Goal: Task Accomplishment & Management: Manage account settings

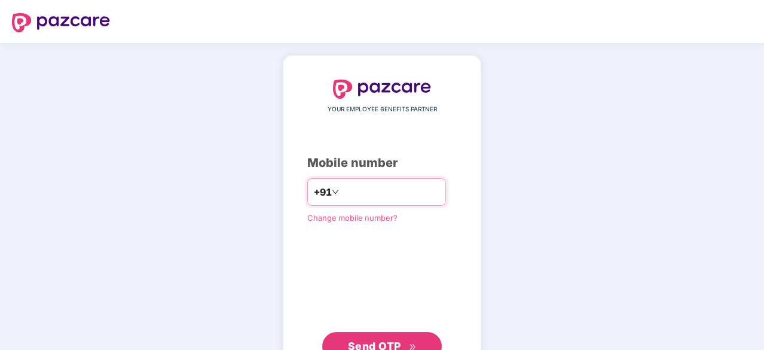
type input "**********"
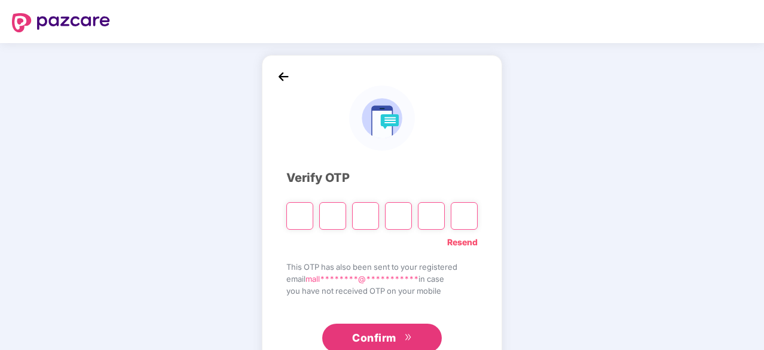
type input "*"
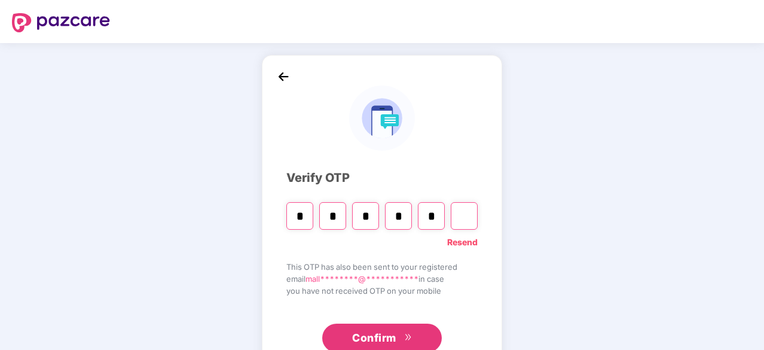
type input "*"
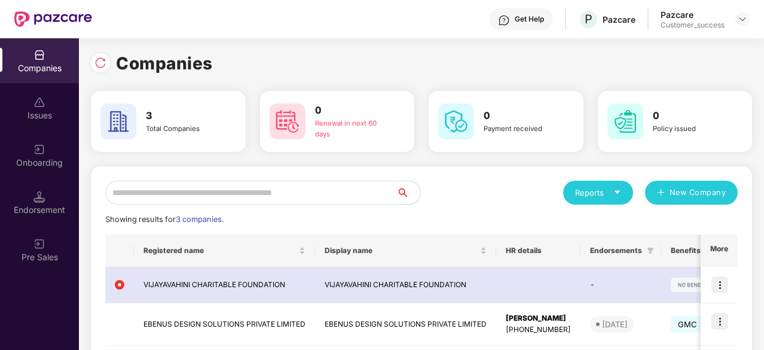
scroll to position [103, 0]
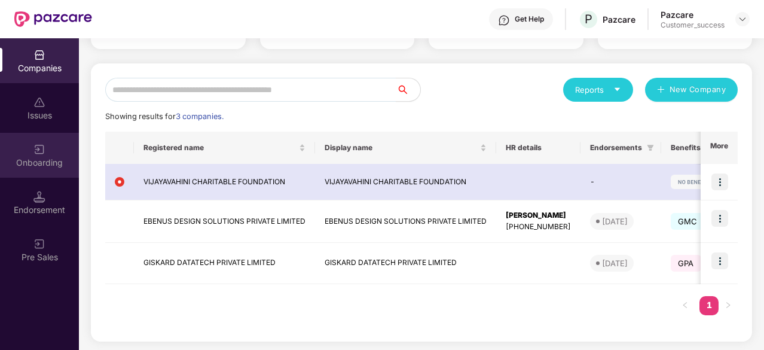
click at [37, 152] on img at bounding box center [39, 149] width 12 height 12
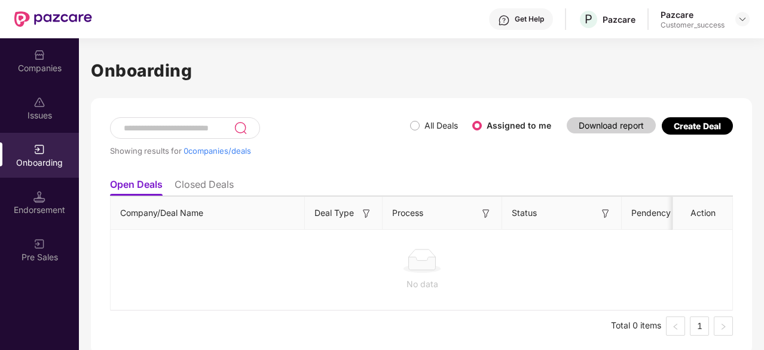
click at [202, 183] on li "Closed Deals" at bounding box center [203, 186] width 59 height 17
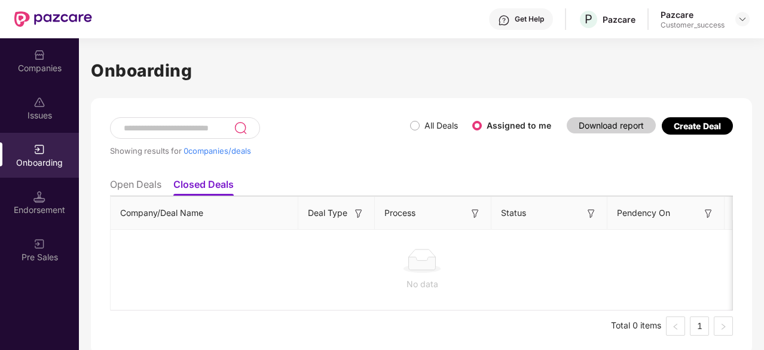
click at [138, 181] on li "Open Deals" at bounding box center [135, 186] width 51 height 17
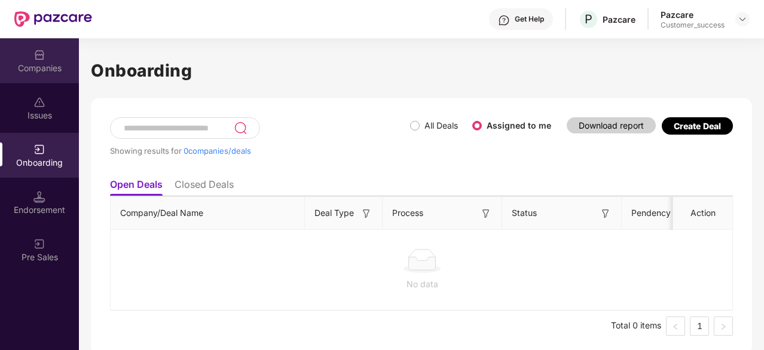
click at [38, 63] on div "Companies" at bounding box center [39, 68] width 79 height 12
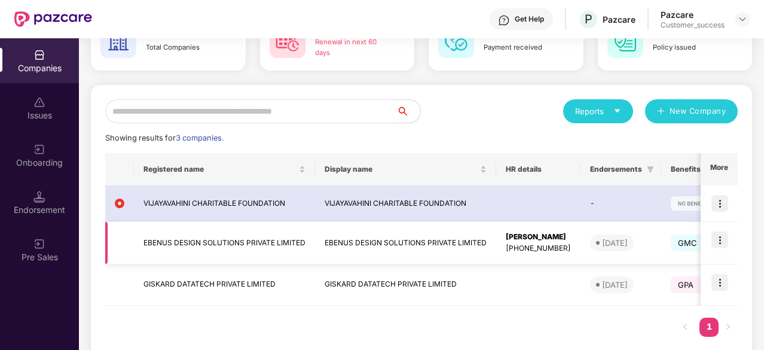
scroll to position [81, 0]
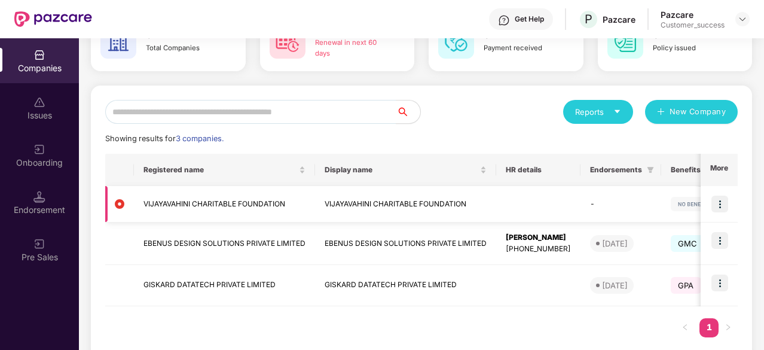
click at [719, 201] on img at bounding box center [719, 203] width 17 height 17
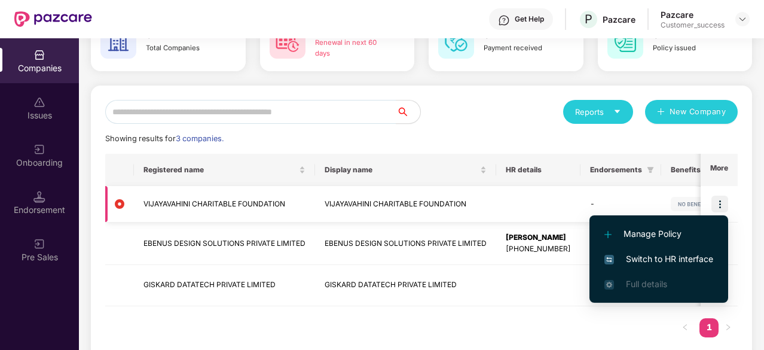
click at [719, 201] on img at bounding box center [719, 203] width 17 height 17
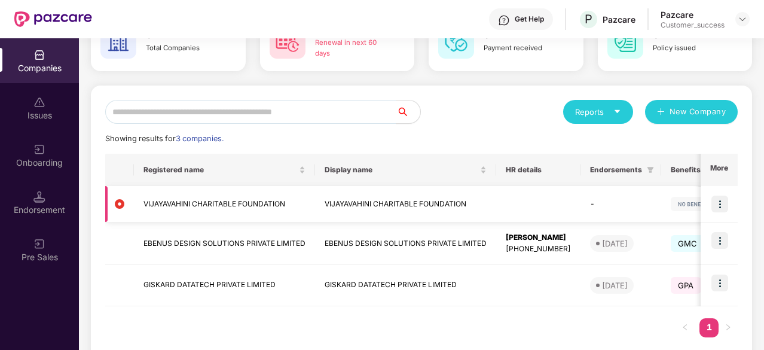
click at [719, 201] on img at bounding box center [719, 203] width 17 height 17
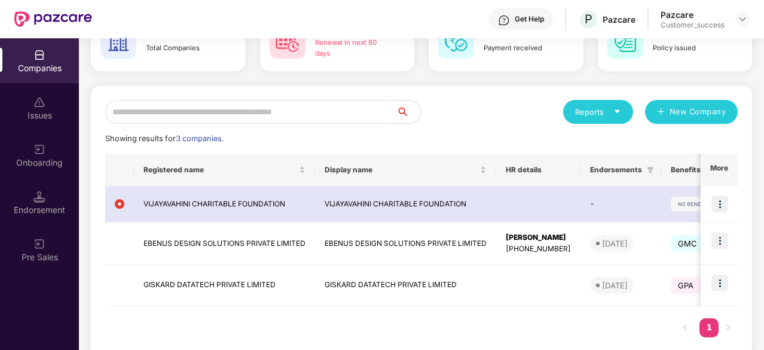
click at [506, 99] on div "Reports New Company Showing results for 3 companies. Registered name Display na…" at bounding box center [421, 224] width 661 height 278
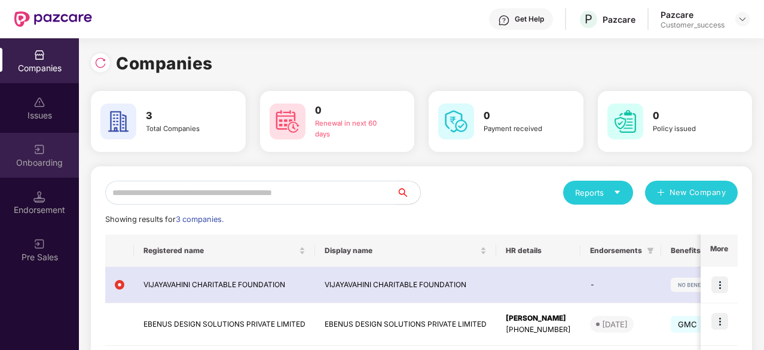
click at [32, 162] on div "Onboarding" at bounding box center [39, 163] width 79 height 12
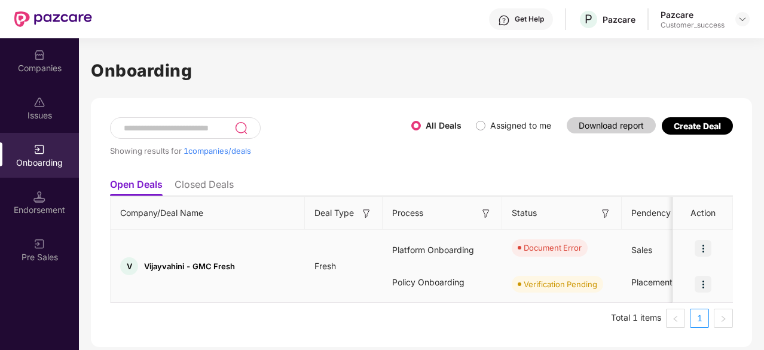
click at [706, 249] on img at bounding box center [702, 248] width 17 height 17
click at [597, 161] on div "Showing results for 1 companies/deals All Deals Assigned to me Download report …" at bounding box center [421, 144] width 623 height 55
click at [706, 246] on img at bounding box center [702, 248] width 17 height 17
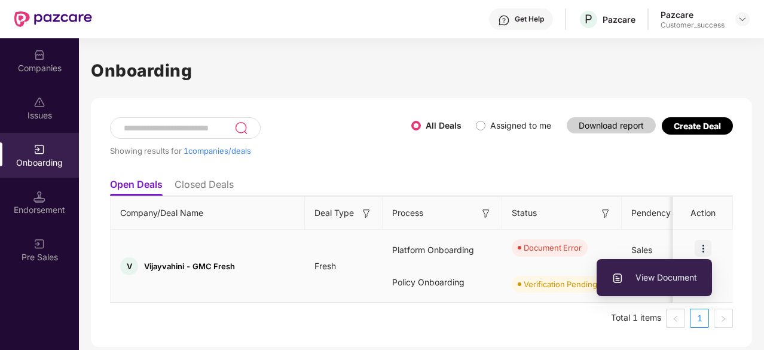
click at [667, 271] on span "View Document" at bounding box center [653, 277] width 85 height 13
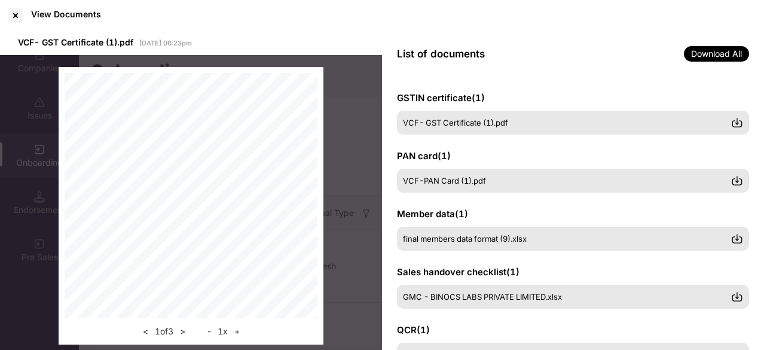
click at [709, 59] on span "Download All" at bounding box center [716, 54] width 65 height 16
click at [729, 51] on span "Download All" at bounding box center [716, 54] width 65 height 16
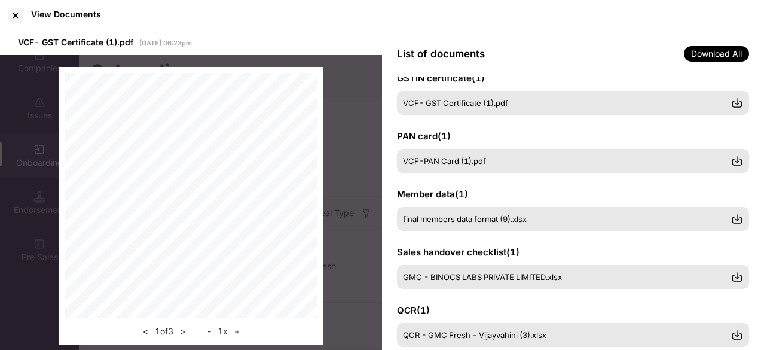
scroll to position [19, 0]
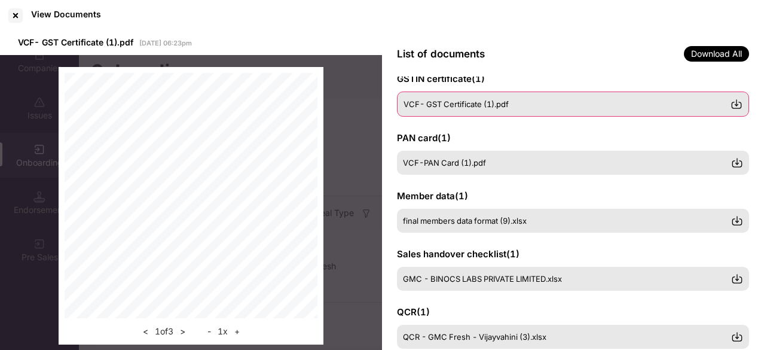
click at [738, 103] on img at bounding box center [736, 104] width 12 height 12
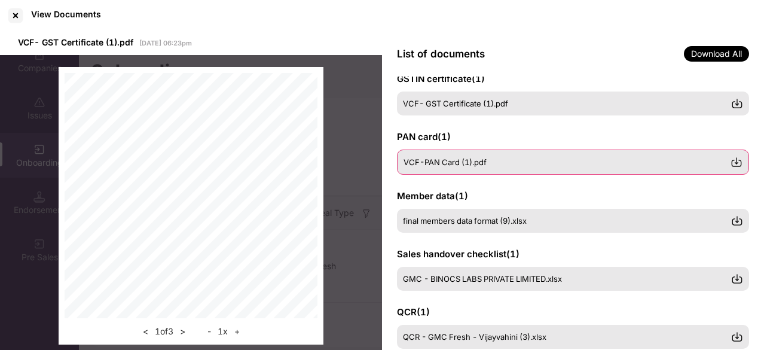
click at [735, 163] on img at bounding box center [736, 162] width 12 height 12
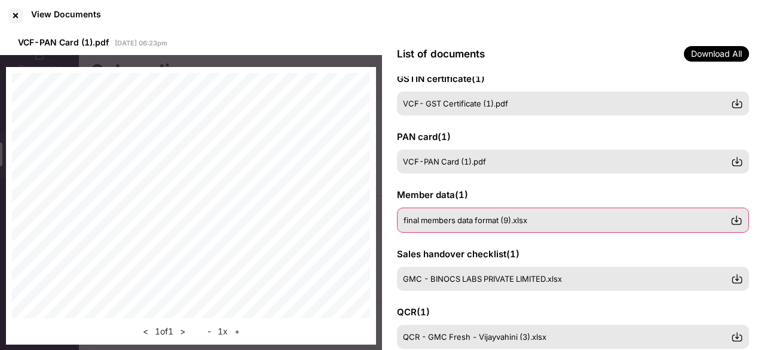
click at [737, 218] on img at bounding box center [736, 220] width 12 height 12
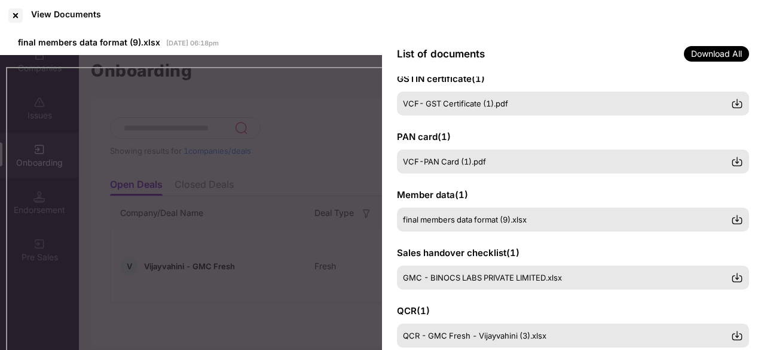
click at [463, 18] on div "View Documents" at bounding box center [382, 15] width 764 height 31
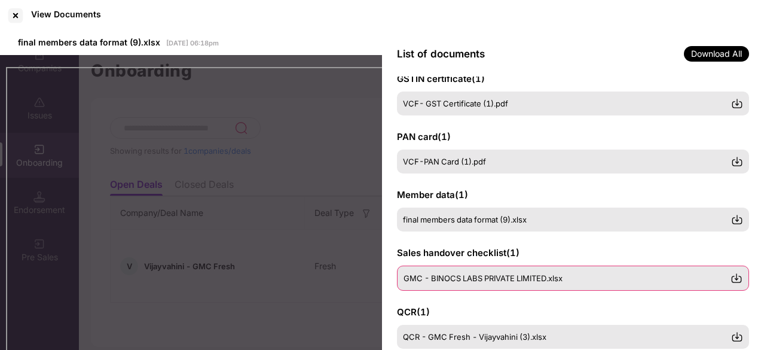
click at [738, 280] on img at bounding box center [736, 278] width 12 height 12
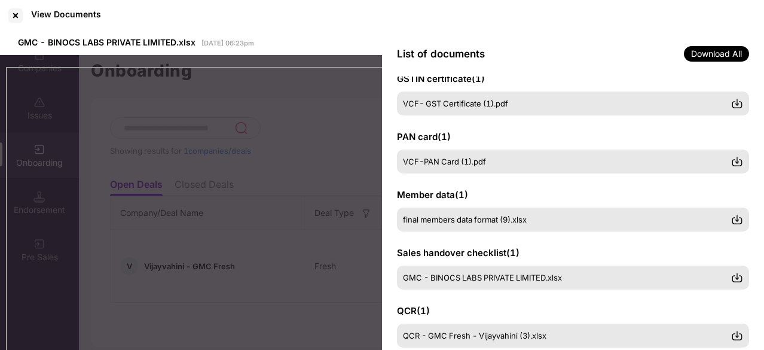
click at [462, 21] on div "View Documents" at bounding box center [382, 15] width 764 height 31
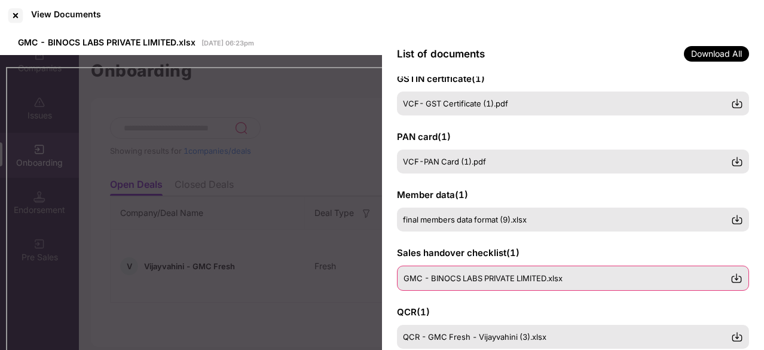
click at [465, 274] on span "GMC - BINOCS LABS PRIVATE LIMITED.xlsx" at bounding box center [482, 278] width 159 height 10
click at [494, 283] on div "GMC - BINOCS LABS PRIVATE LIMITED.xlsx" at bounding box center [573, 277] width 352 height 25
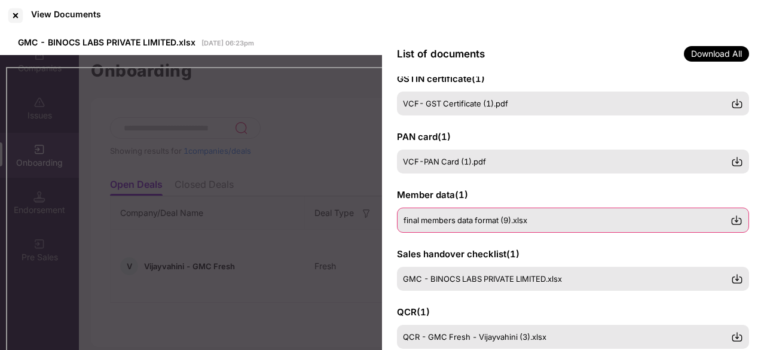
click at [495, 219] on span "final members data format (9).xlsx" at bounding box center [465, 220] width 124 height 10
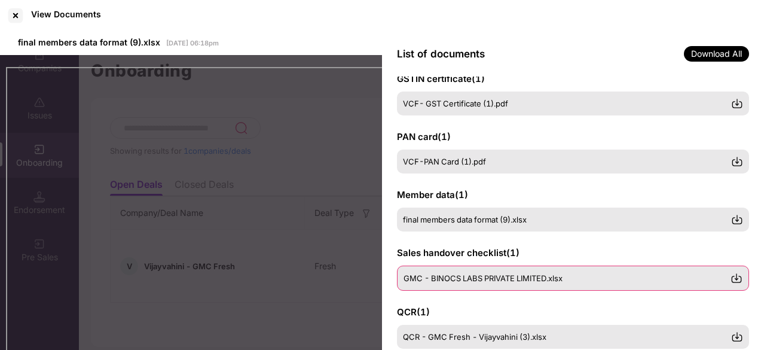
click at [479, 280] on span "GMC - BINOCS LABS PRIVATE LIMITED.xlsx" at bounding box center [482, 278] width 159 height 10
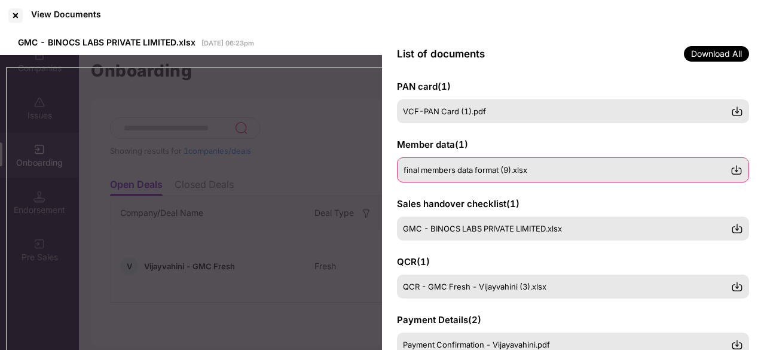
scroll to position [105, 0]
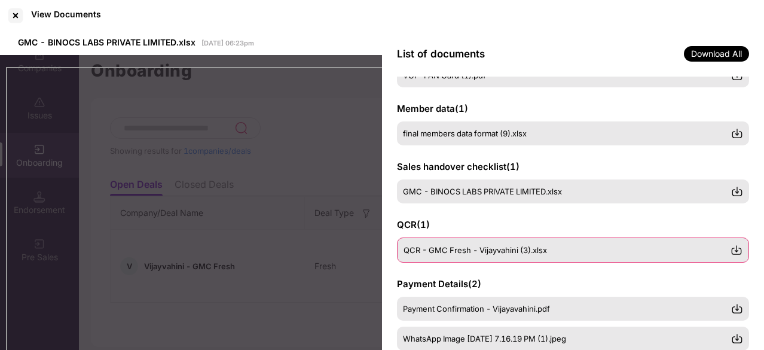
click at [736, 253] on img at bounding box center [736, 250] width 12 height 12
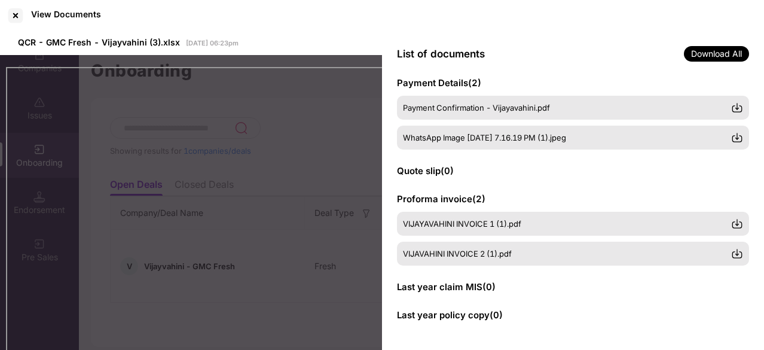
scroll to position [305, 0]
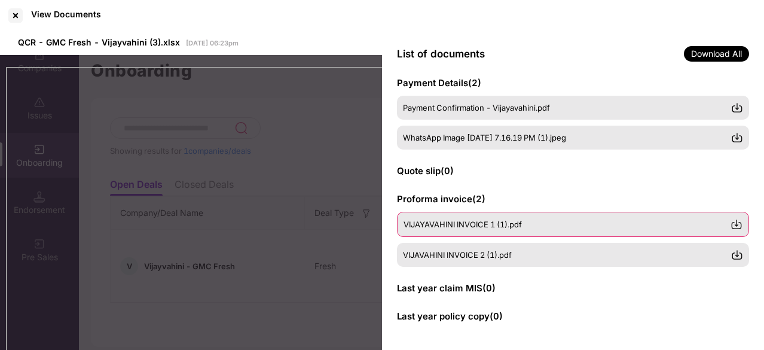
click at [737, 225] on img at bounding box center [736, 224] width 12 height 12
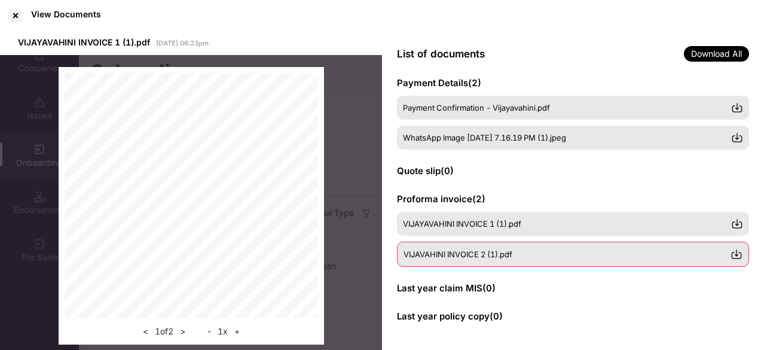
click at [737, 252] on img at bounding box center [736, 254] width 12 height 12
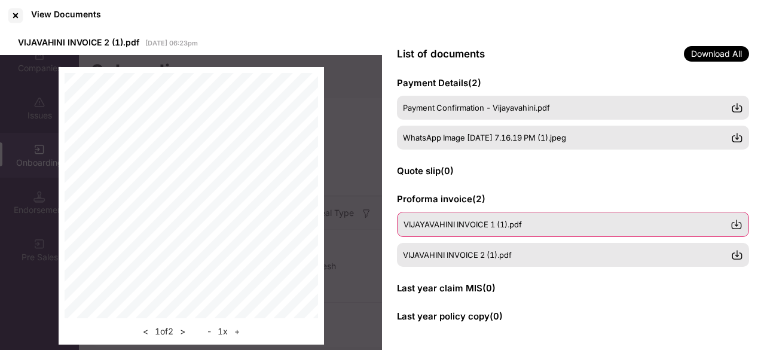
click at [466, 213] on div "VIJAYAVAHINI INVOICE 1 (1).pdf" at bounding box center [573, 224] width 352 height 25
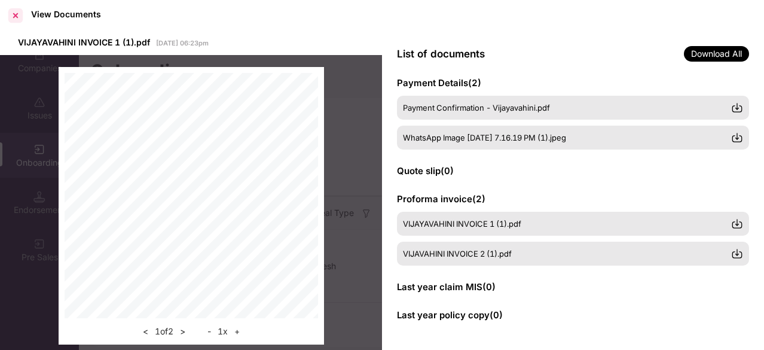
click at [17, 14] on div at bounding box center [15, 15] width 19 height 19
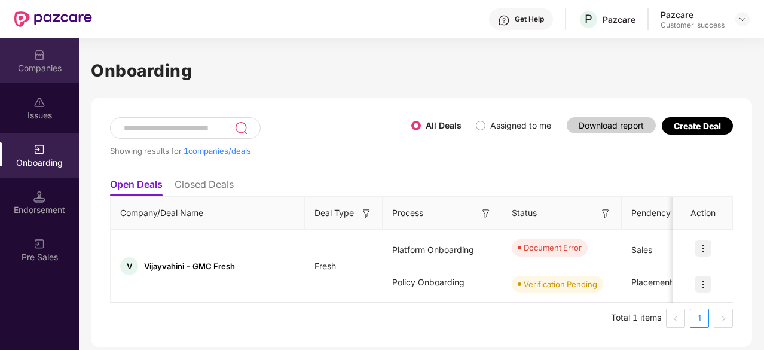
click at [23, 68] on div "Companies" at bounding box center [39, 68] width 79 height 12
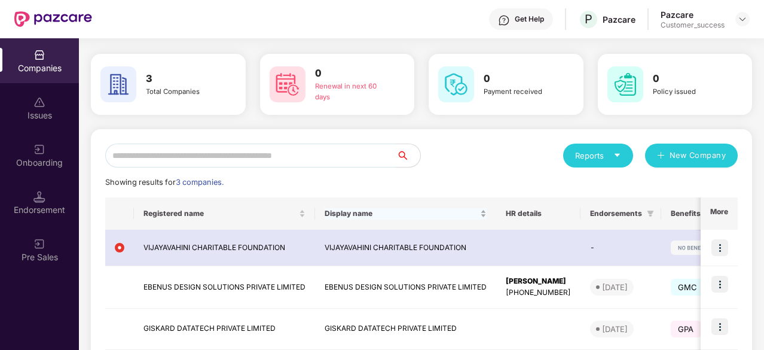
scroll to position [91, 0]
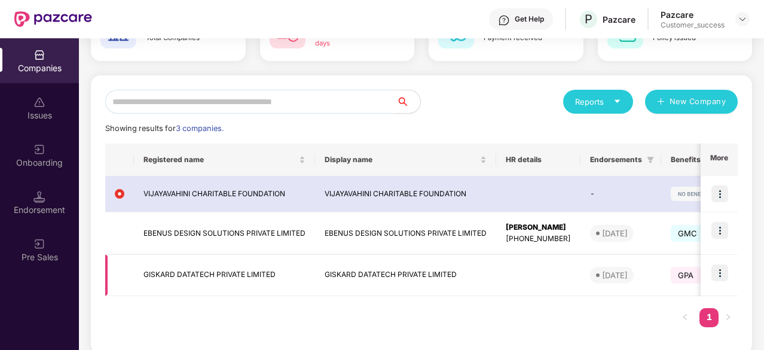
click at [714, 274] on img at bounding box center [719, 272] width 17 height 17
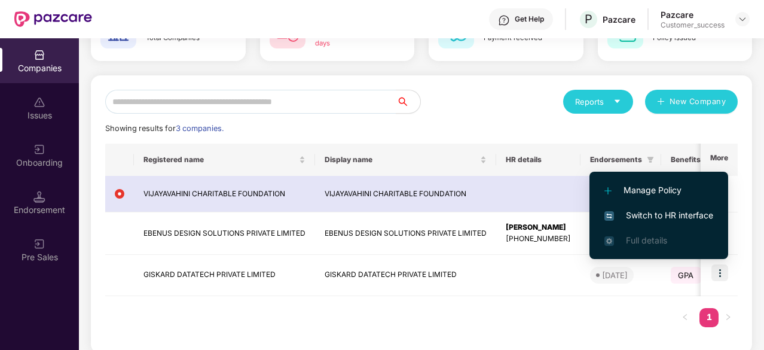
click at [651, 212] on span "Switch to HR interface" at bounding box center [658, 215] width 109 height 13
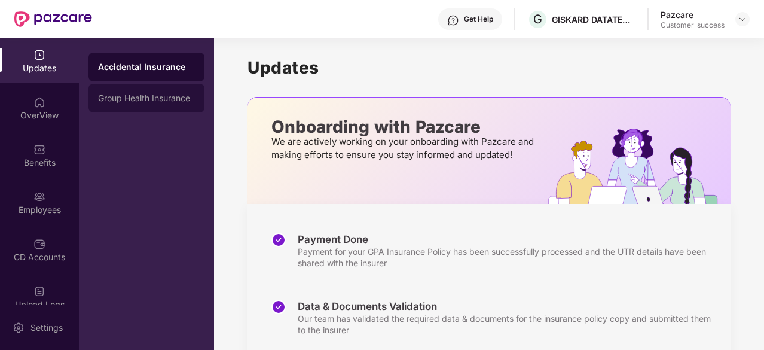
click at [108, 102] on div "Group Health Insurance" at bounding box center [146, 98] width 97 height 10
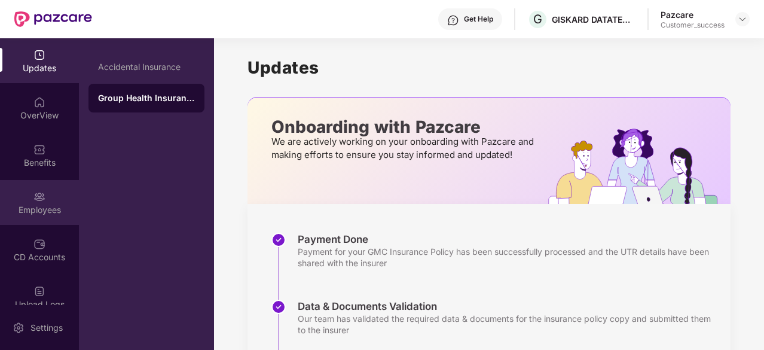
click at [41, 185] on div "Employees" at bounding box center [39, 202] width 79 height 45
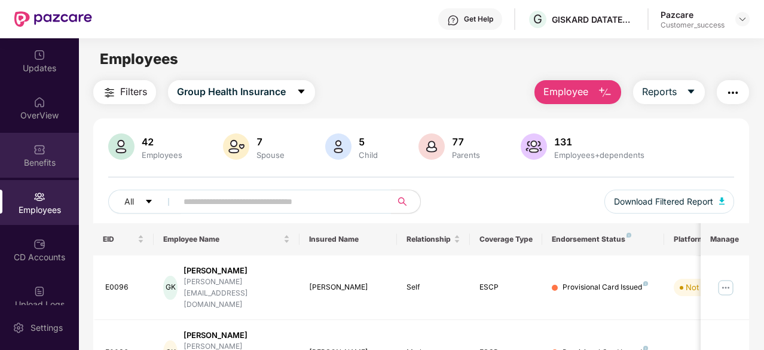
click at [48, 164] on div "Benefits" at bounding box center [39, 163] width 79 height 12
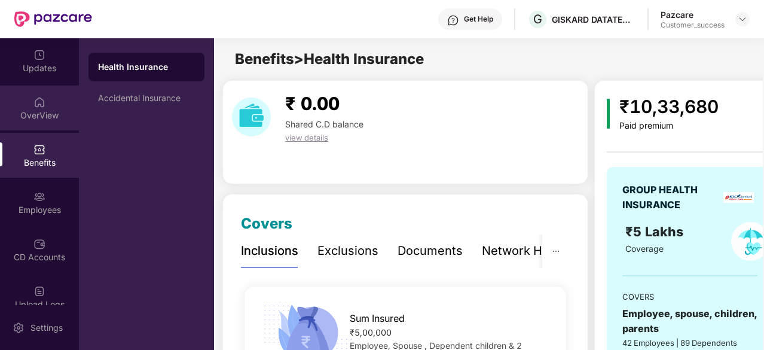
click at [20, 113] on div "OverView" at bounding box center [39, 115] width 79 height 12
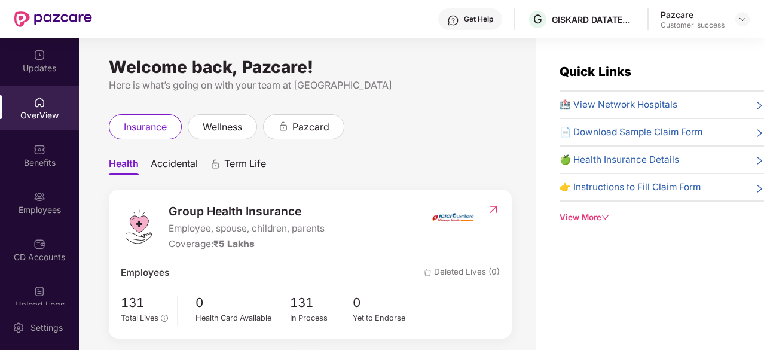
click at [620, 102] on span "🏥 View Network Hospitals" at bounding box center [618, 104] width 118 height 14
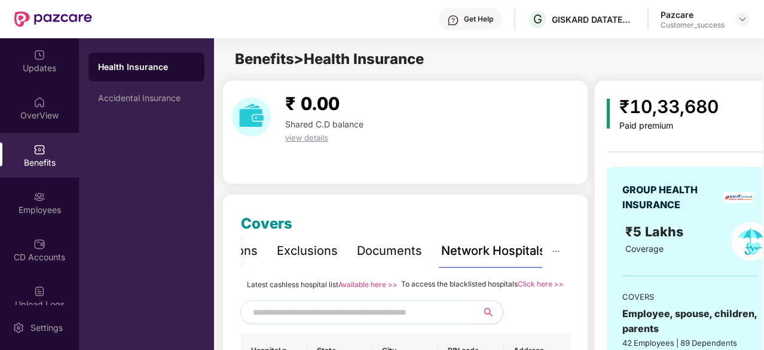
click at [354, 286] on link "Available here >>" at bounding box center [367, 284] width 59 height 9
click at [45, 191] on div "Employees" at bounding box center [39, 202] width 79 height 45
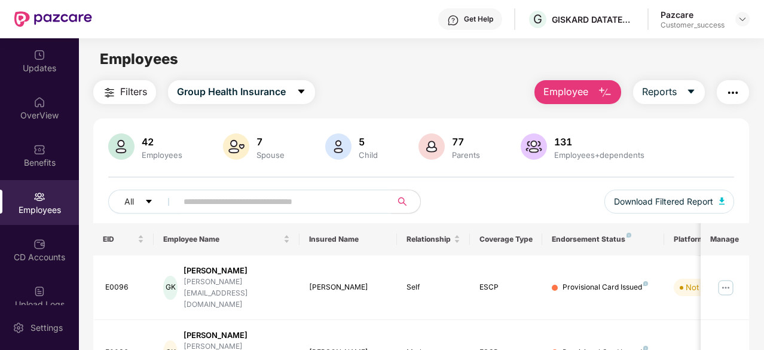
click at [211, 196] on input "text" at bounding box center [279, 201] width 192 height 18
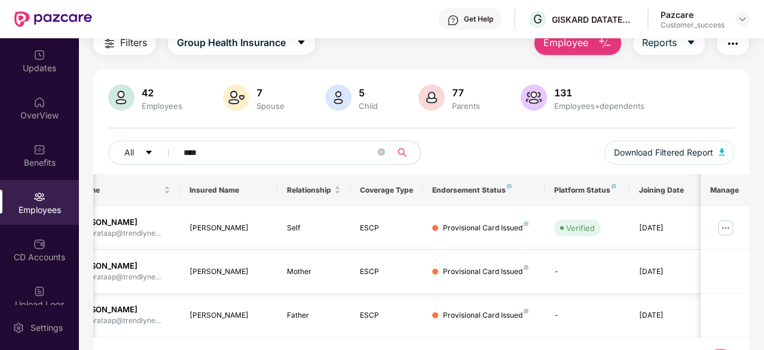
scroll to position [0, 119]
type input "****"
click at [724, 224] on img at bounding box center [725, 227] width 19 height 19
click at [301, 94] on div "42 Employees 7 Spouse 5 Child [DEMOGRAPHIC_DATA] Parents 131 Employees+dependen…" at bounding box center [421, 98] width 626 height 29
